Goal: Task Accomplishment & Management: Use online tool/utility

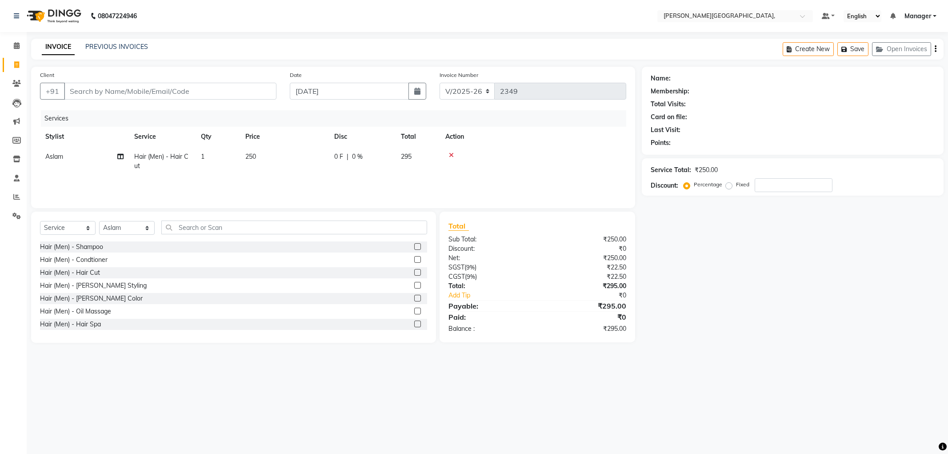
select select "6483"
select select "service"
select select "49451"
click at [104, 92] on input "Client" at bounding box center [170, 91] width 212 height 17
type input "n"
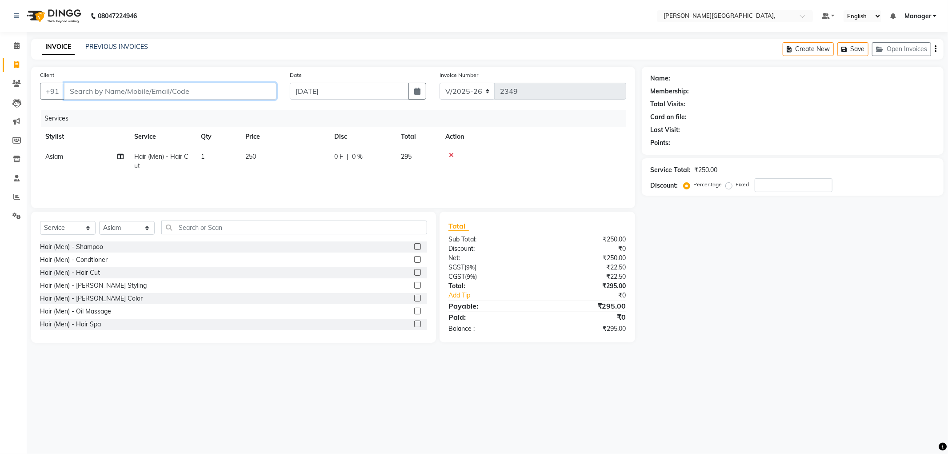
type input "0"
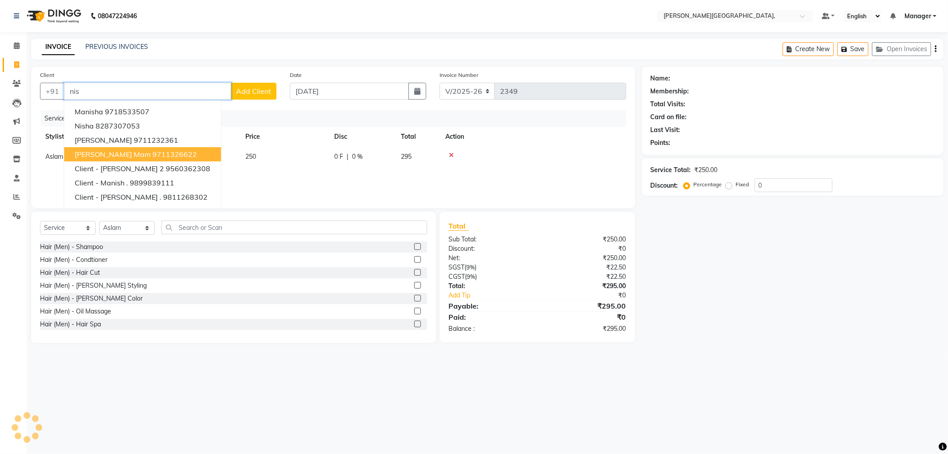
click at [101, 156] on span "[PERSON_NAME] Mam" at bounding box center [113, 154] width 76 height 9
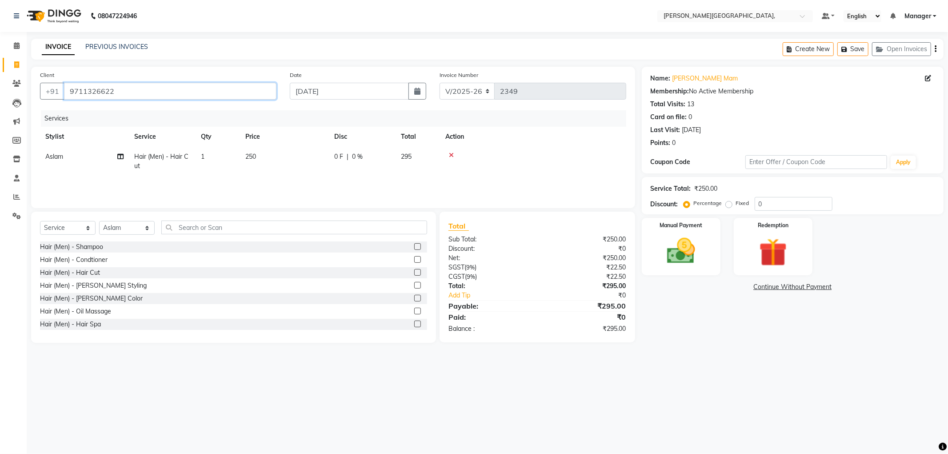
click at [122, 90] on input "9711326622" at bounding box center [170, 91] width 212 height 17
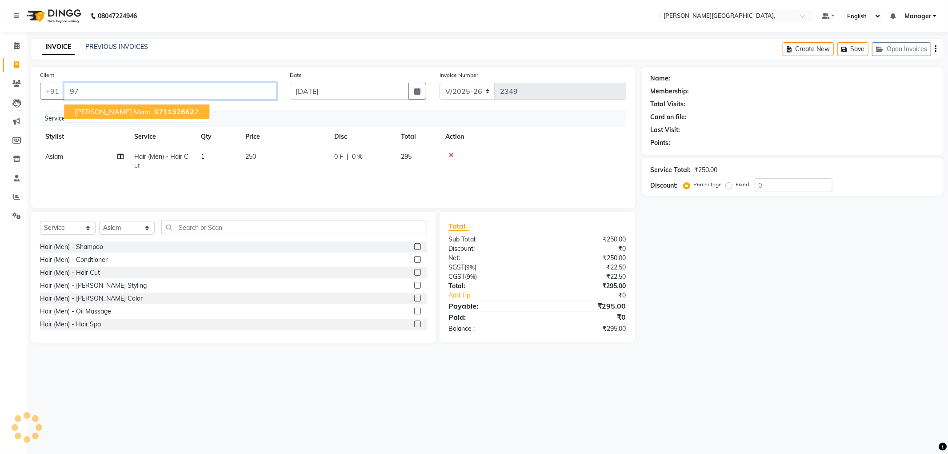
type input "9"
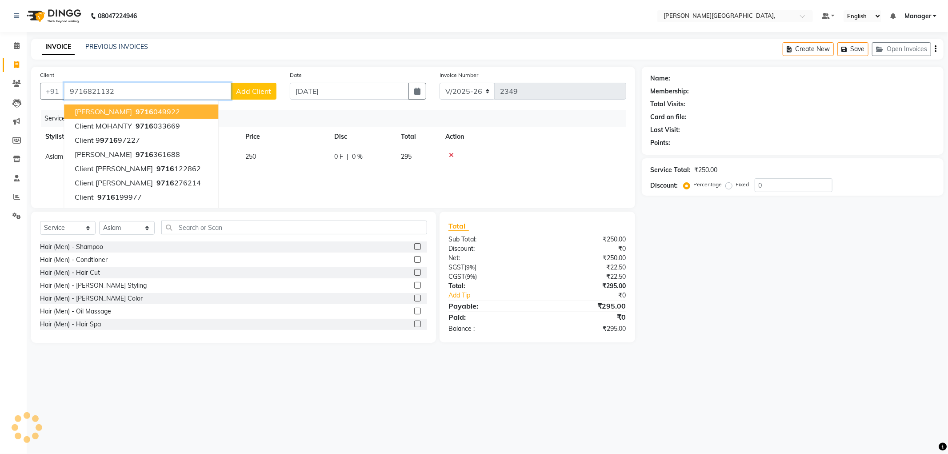
type input "9716821132"
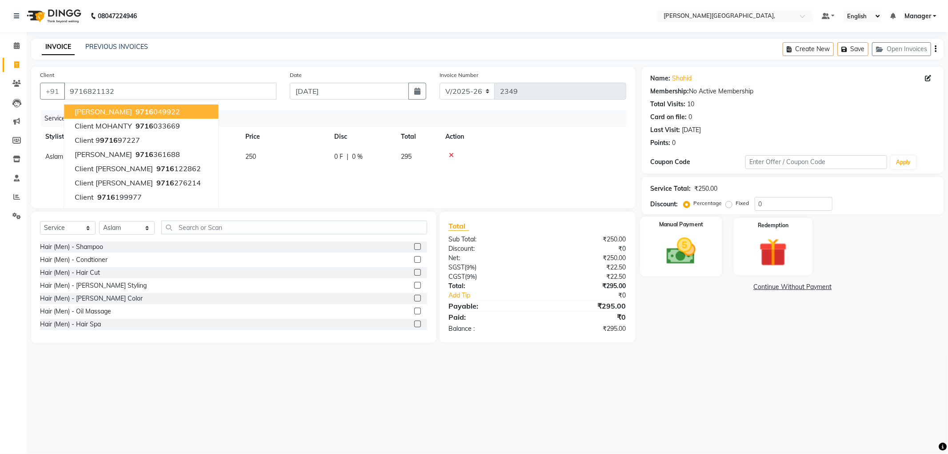
click at [687, 258] on img at bounding box center [681, 251] width 48 height 34
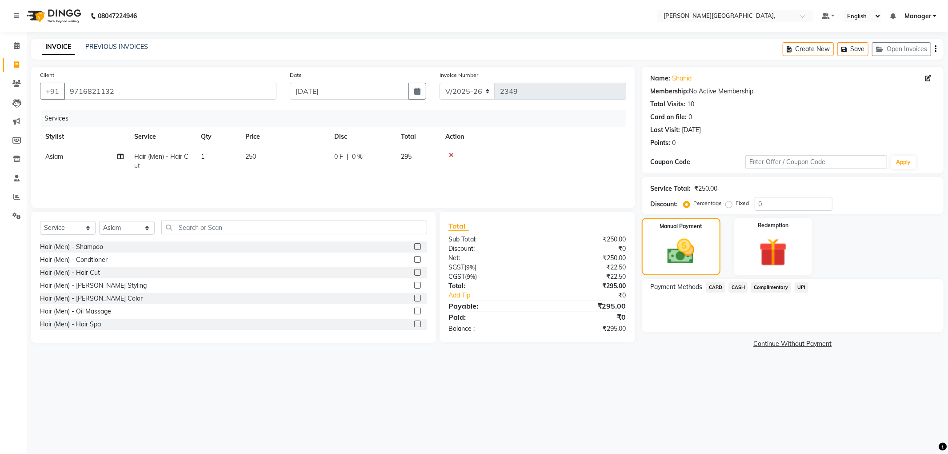
click at [809, 289] on div "Payment Methods CARD CASH Complimentary UPI" at bounding box center [792, 288] width 284 height 12
click at [802, 287] on span "UPI" at bounding box center [801, 287] width 14 height 10
click at [783, 335] on button "Add Payment" at bounding box center [842, 334] width 185 height 14
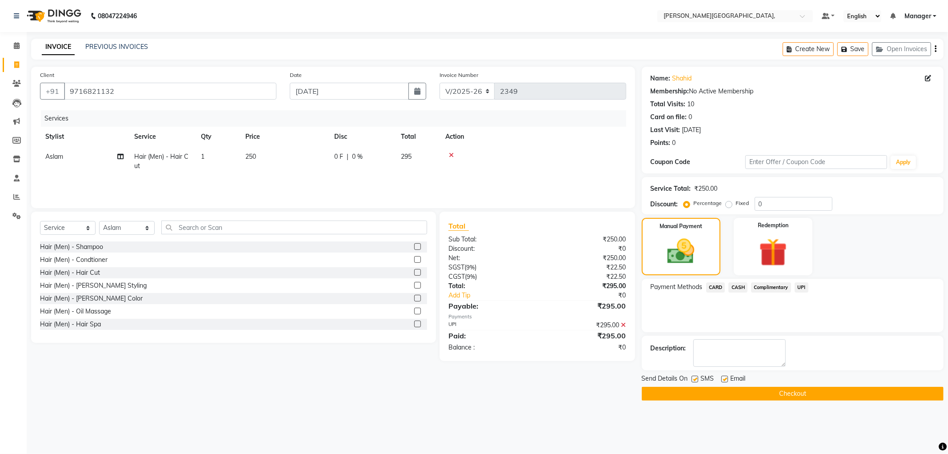
click at [778, 395] on button "Checkout" at bounding box center [793, 394] width 302 height 14
